Goal: Information Seeking & Learning: Check status

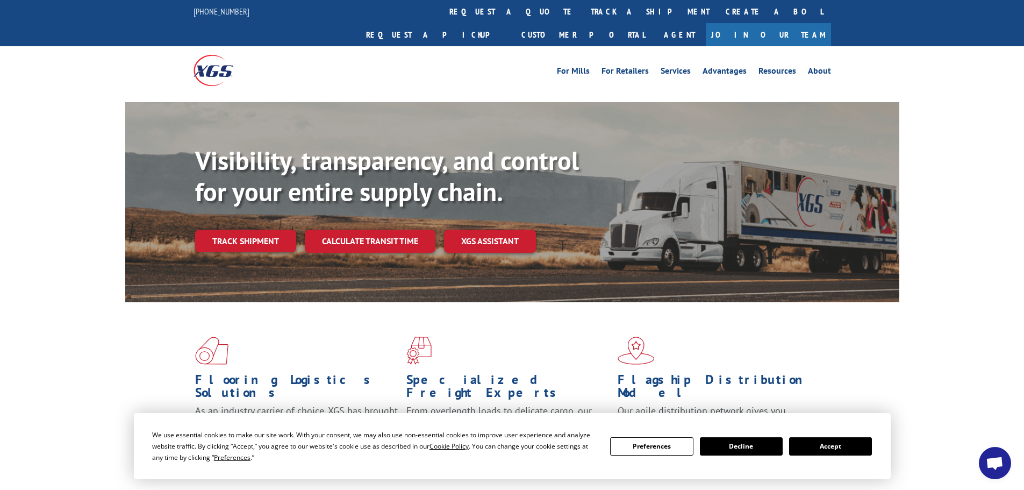
click at [256, 229] on div "Visibility, transparency, and control for your entire supply chain. Track shipm…" at bounding box center [547, 220] width 704 height 150
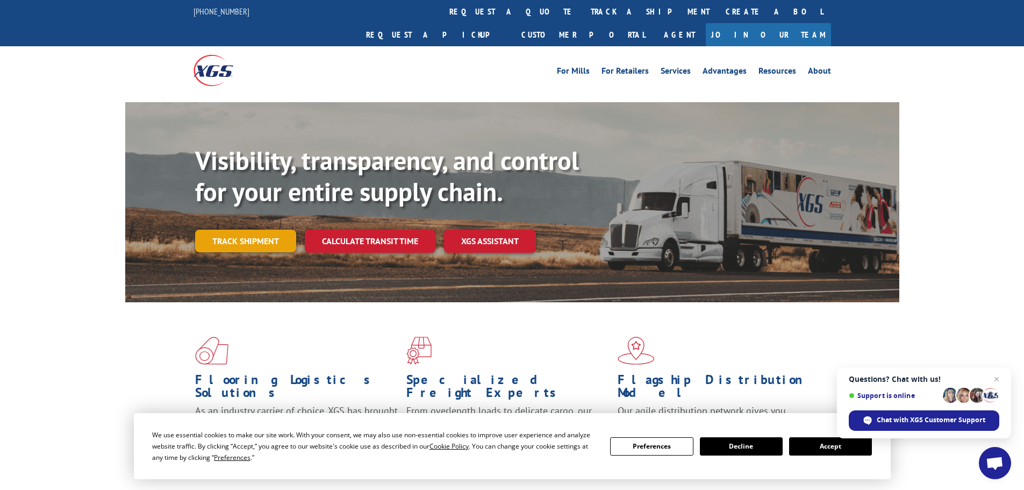
click at [255, 229] on link "Track shipment" at bounding box center [245, 240] width 101 height 23
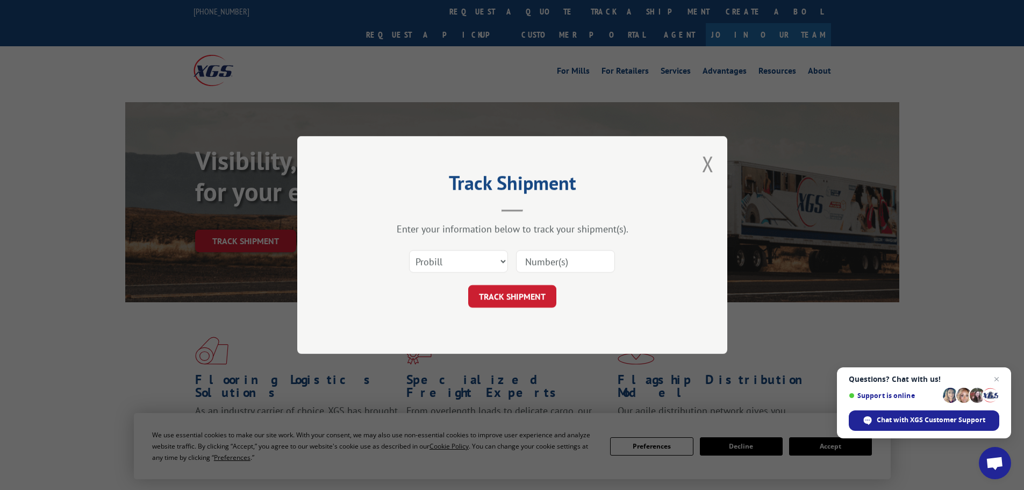
click at [403, 271] on div "Select category... Probill BOL PO" at bounding box center [512, 260] width 322 height 35
click at [430, 265] on select "Select category... Probill BOL PO" at bounding box center [458, 261] width 99 height 23
select select "bol"
click at [409, 250] on select "Select category... Probill BOL PO" at bounding box center [458, 261] width 99 height 23
click at [577, 258] on input at bounding box center [565, 261] width 99 height 23
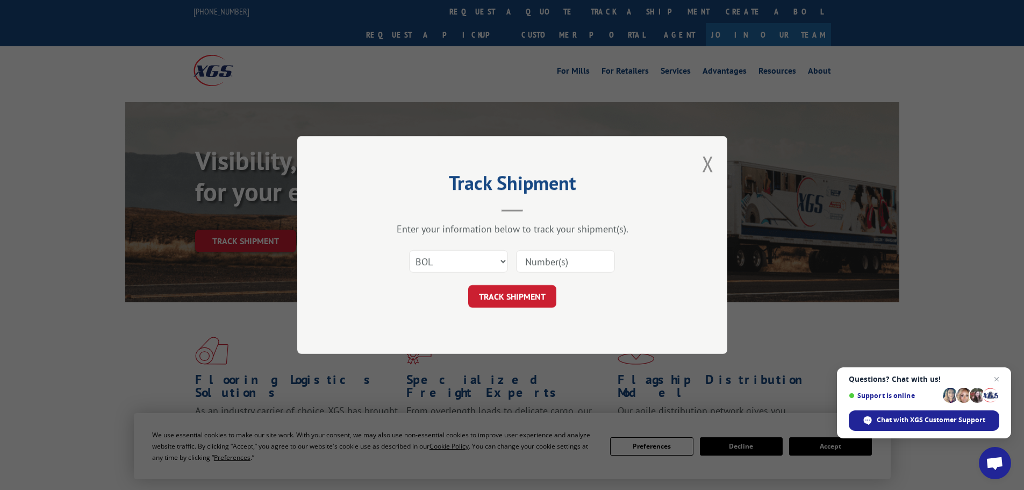
paste input "5513783"
type input "5513783"
click at [504, 308] on div "Track Shipment Enter your information below to track your shipment(s). Select c…" at bounding box center [512, 245] width 430 height 218
click at [505, 299] on button "TRACK SHIPMENT" at bounding box center [512, 296] width 88 height 23
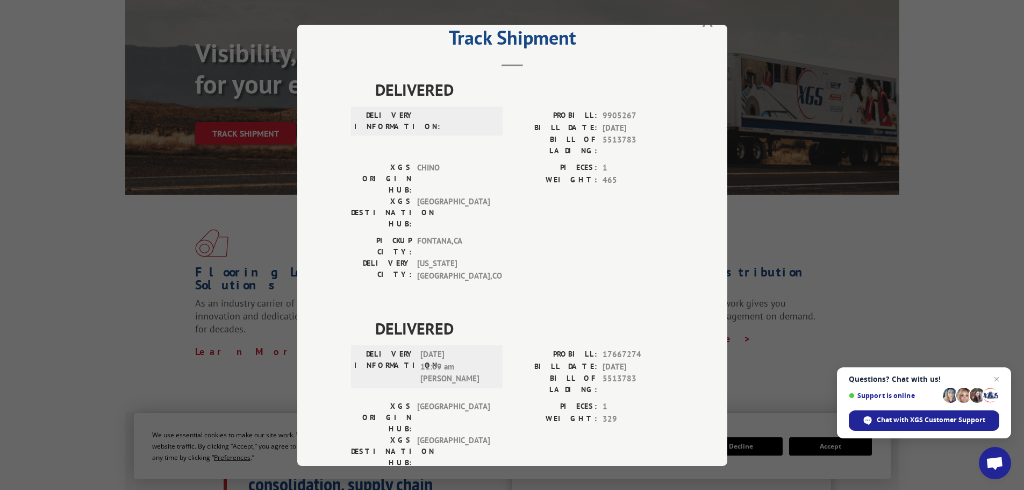
scroll to position [53, 0]
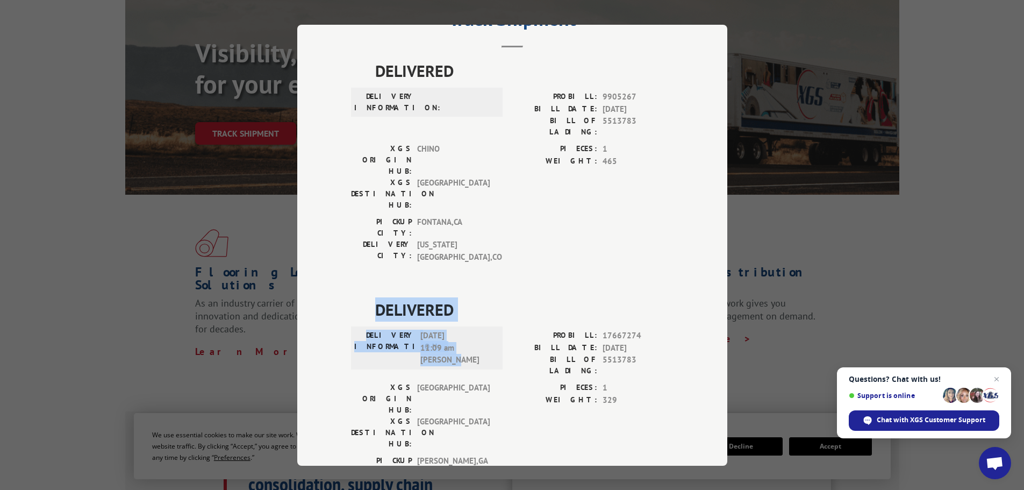
drag, startPoint x: 371, startPoint y: 257, endPoint x: 462, endPoint y: 310, distance: 104.5
click at [462, 310] on div "DELIVERED DELIVERY INFORMATION: [DATE] 11:09 am [PERSON_NAME] PROBILL: 17667274…" at bounding box center [512, 401] width 322 height 208
copy div "DELIVERED DELIVERY INFORMATION: [DATE] 11:09 am [PERSON_NAME]"
click at [538, 382] on div "PIECES: 1 WEIGHT: 329" at bounding box center [592, 418] width 161 height 73
